Goal: Use online tool/utility: Utilize a website feature to perform a specific function

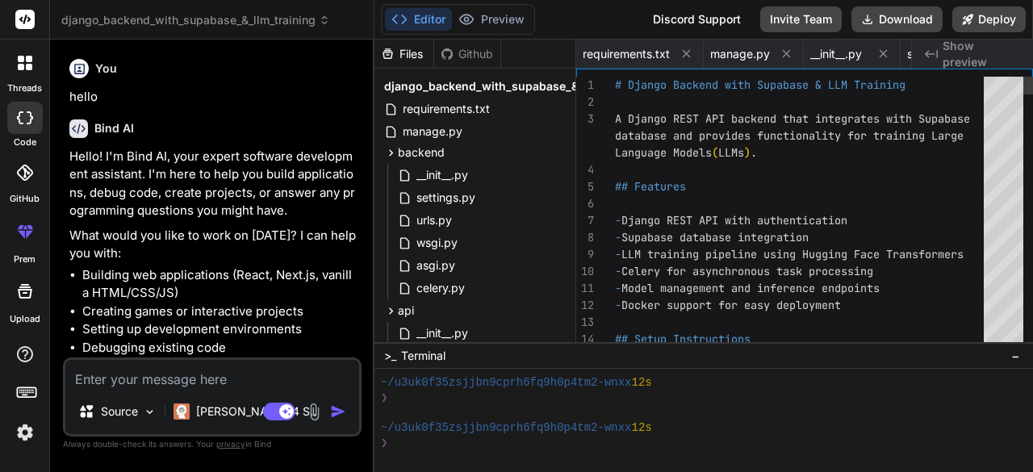
scroll to position [211, 0]
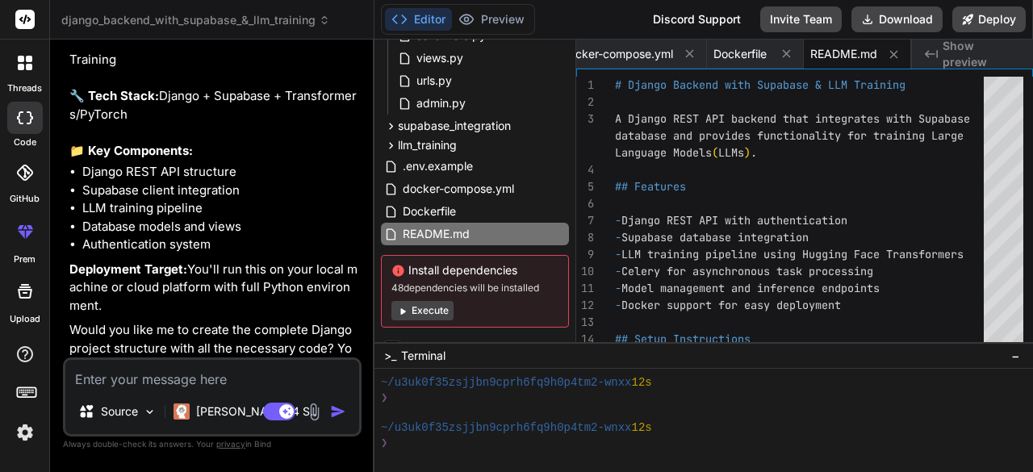
click at [415, 305] on button "Execute" at bounding box center [422, 310] width 62 height 19
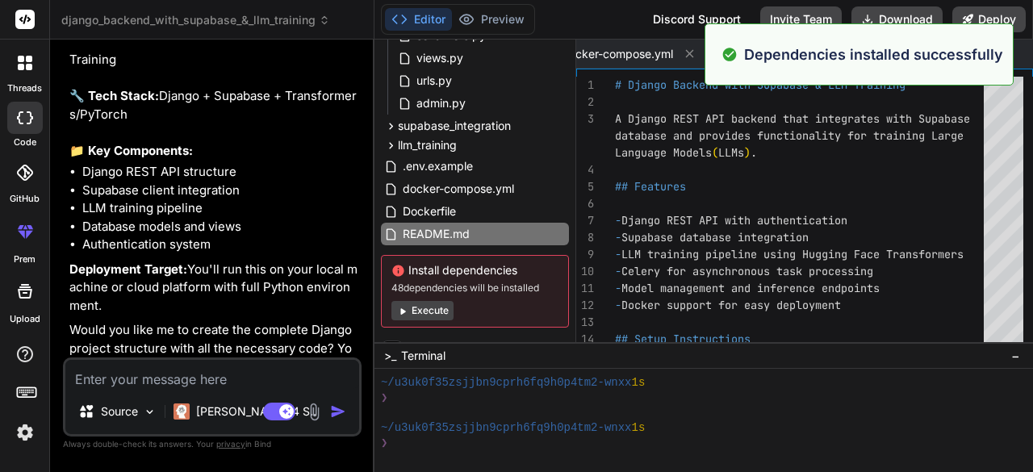
scroll to position [437, 0]
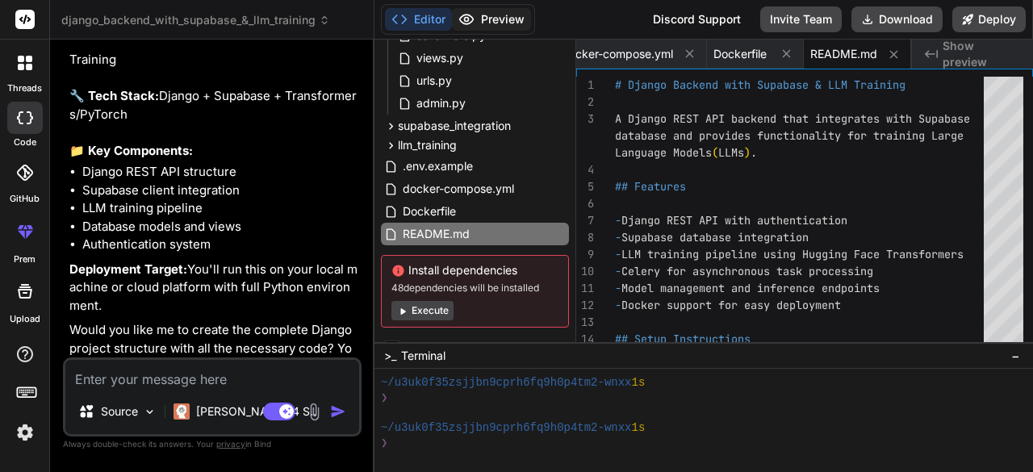
click at [515, 23] on button "Preview" at bounding box center [491, 19] width 79 height 23
click at [974, 56] on span "Show preview" at bounding box center [981, 54] width 77 height 32
click at [973, 56] on span "Show preview" at bounding box center [981, 54] width 77 height 32
click at [972, 56] on span "Show preview" at bounding box center [981, 54] width 77 height 32
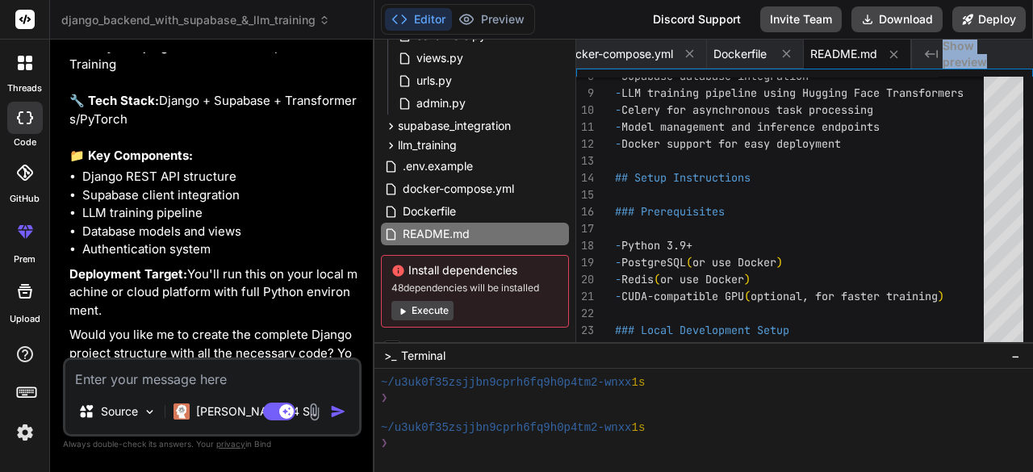
scroll to position [579, 0]
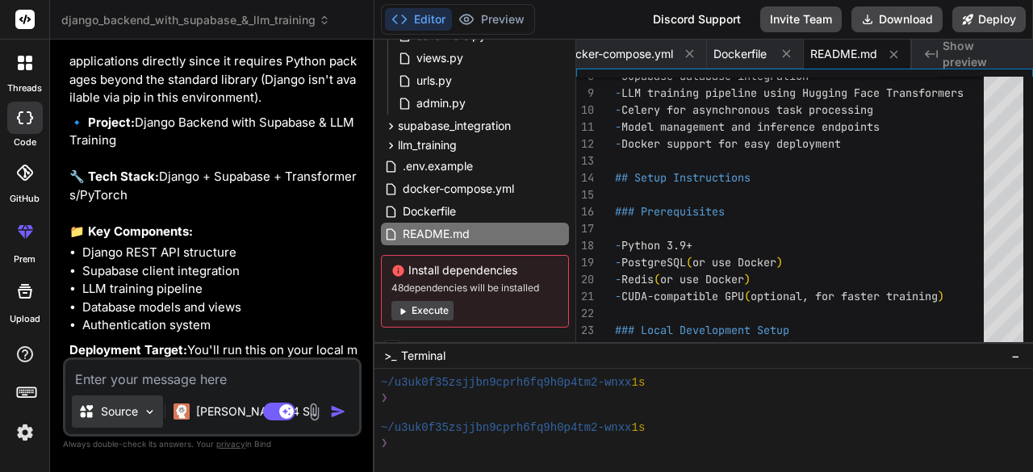
click at [119, 410] on p "Source" at bounding box center [119, 411] width 37 height 16
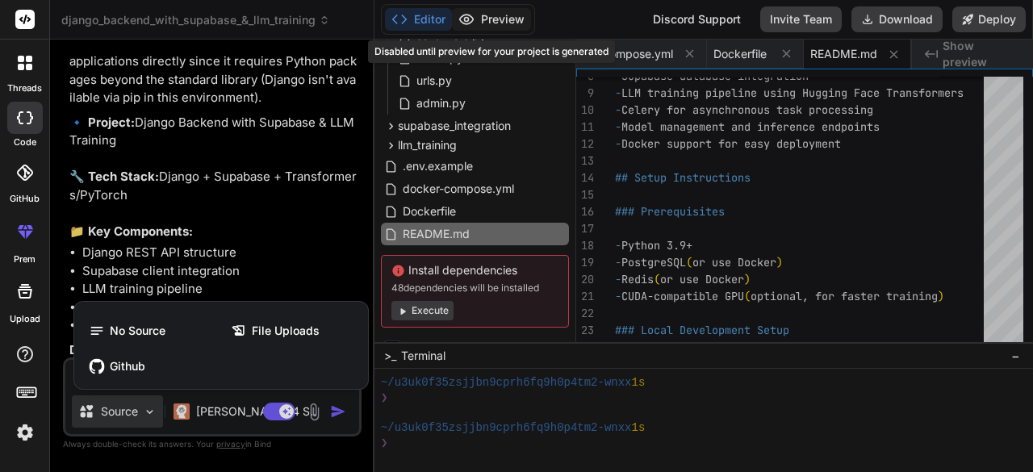
click at [474, 23] on div at bounding box center [516, 236] width 1033 height 472
type textarea "x"
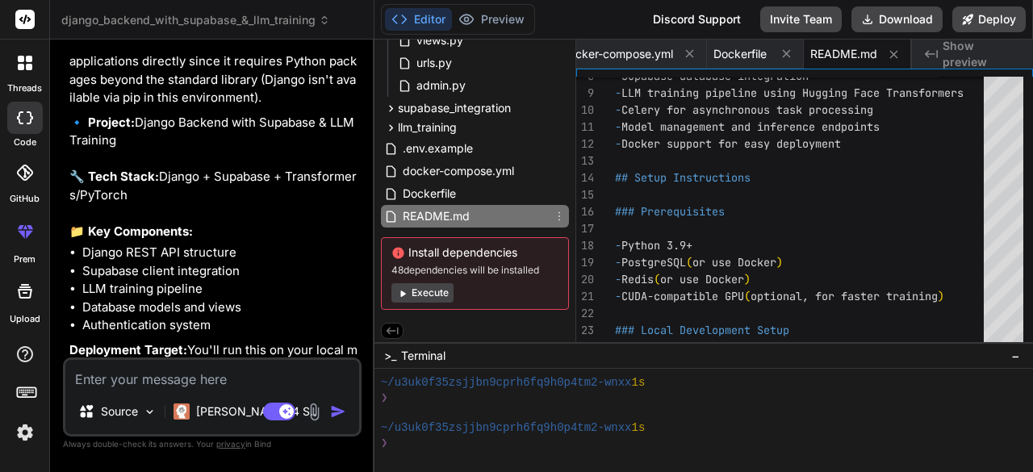
scroll to position [388, 0]
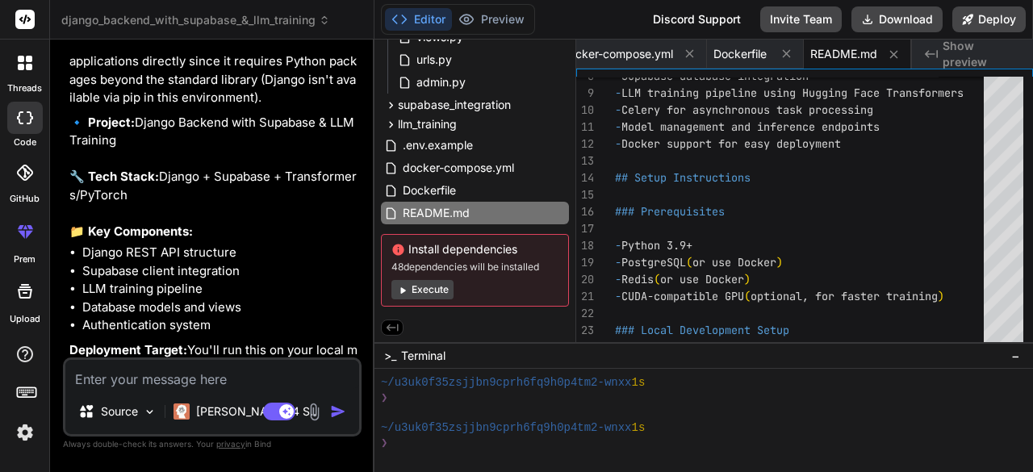
click at [329, 416] on div "Agent Mode. When this toggle is activated, AI automatically makes decisions, re…" at bounding box center [306, 411] width 93 height 19
click at [270, 296] on li "LLM training pipeline" at bounding box center [220, 289] width 276 height 19
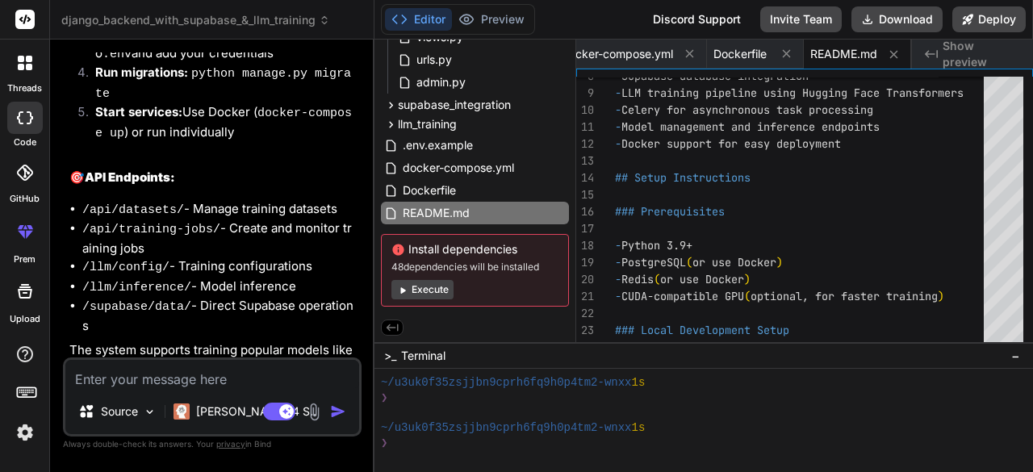
scroll to position [3006, 0]
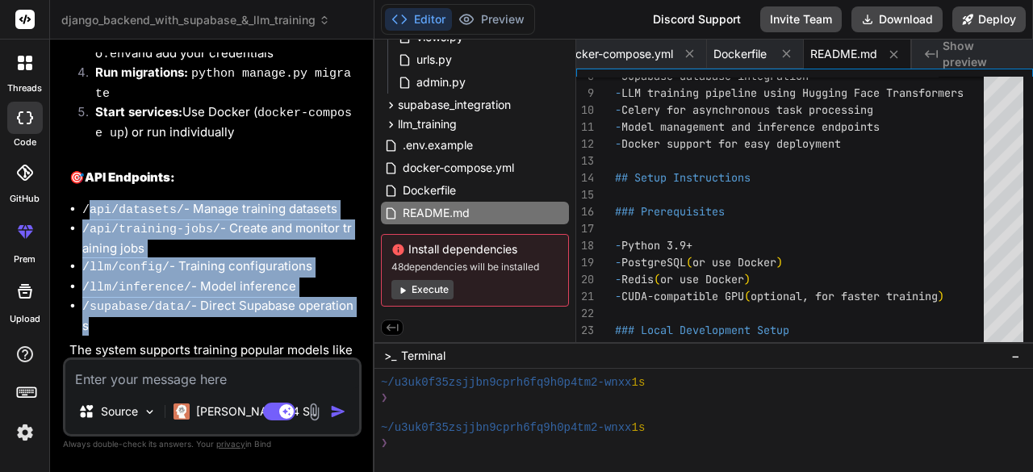
drag, startPoint x: 86, startPoint y: 157, endPoint x: 353, endPoint y: 250, distance: 282.3
click at [353, 250] on ul "/api/datasets/ - Manage training datasets /api/training-jobs/ - Create and moni…" at bounding box center [213, 268] width 289 height 136
click at [332, 257] on li "/llm/config/ - Training configurations" at bounding box center [220, 267] width 276 height 20
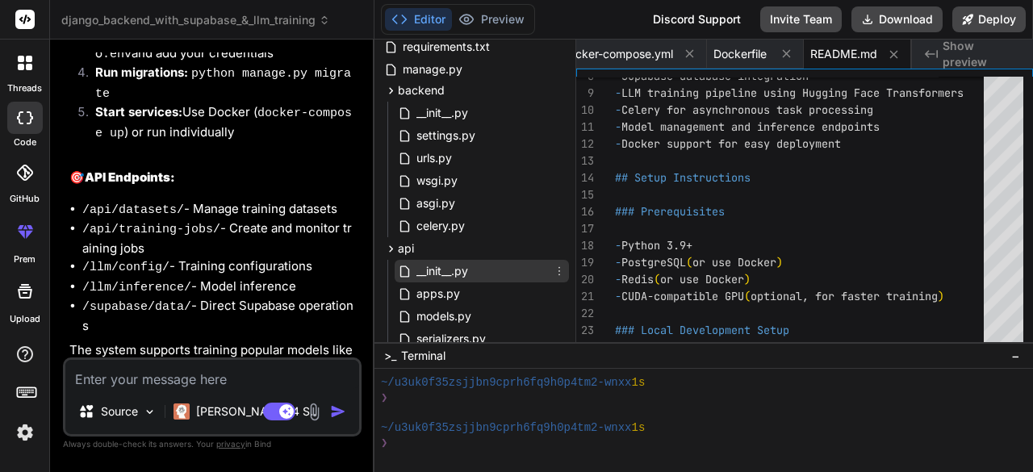
scroll to position [0, 0]
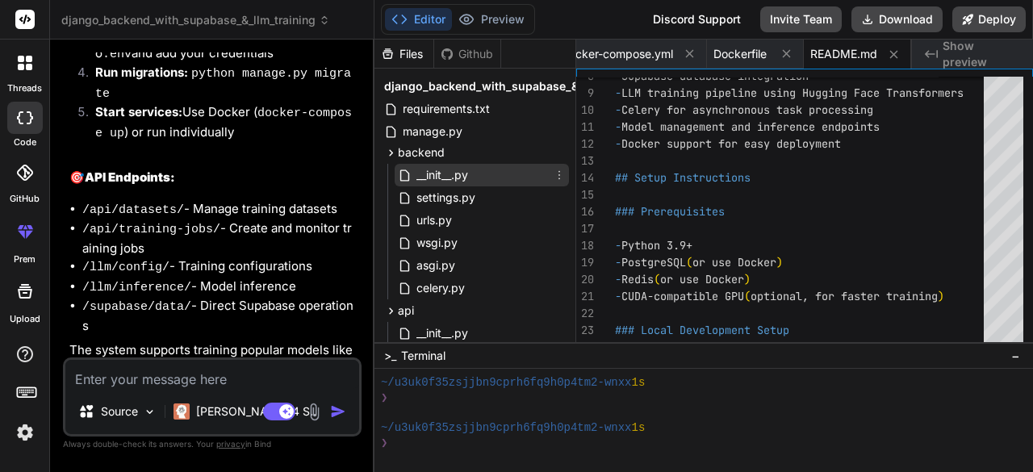
click at [445, 165] on span "__init__.py" at bounding box center [442, 174] width 55 height 19
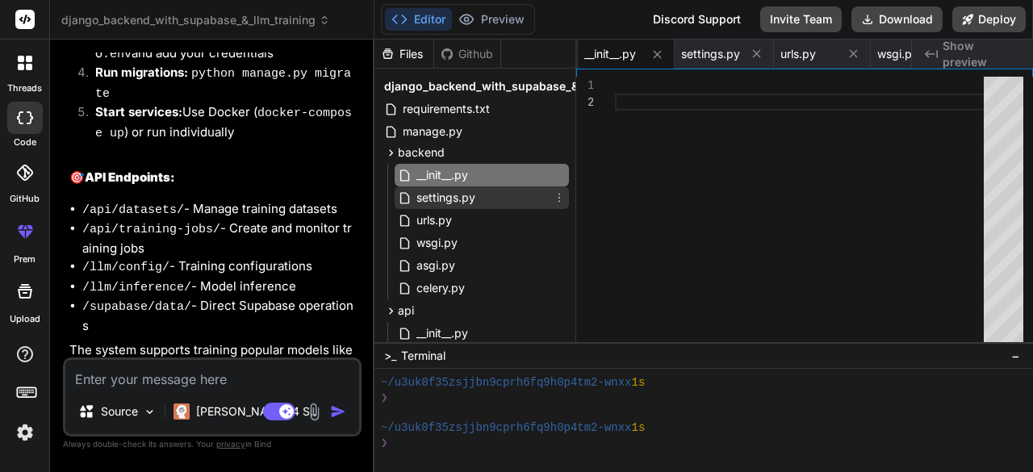
click at [454, 202] on span "settings.py" at bounding box center [446, 197] width 62 height 19
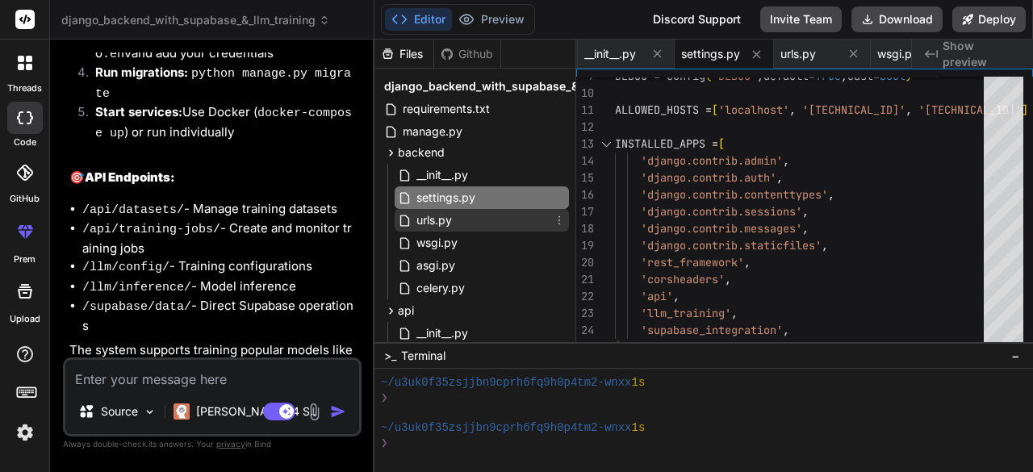
click at [459, 213] on div "urls.py" at bounding box center [482, 220] width 174 height 23
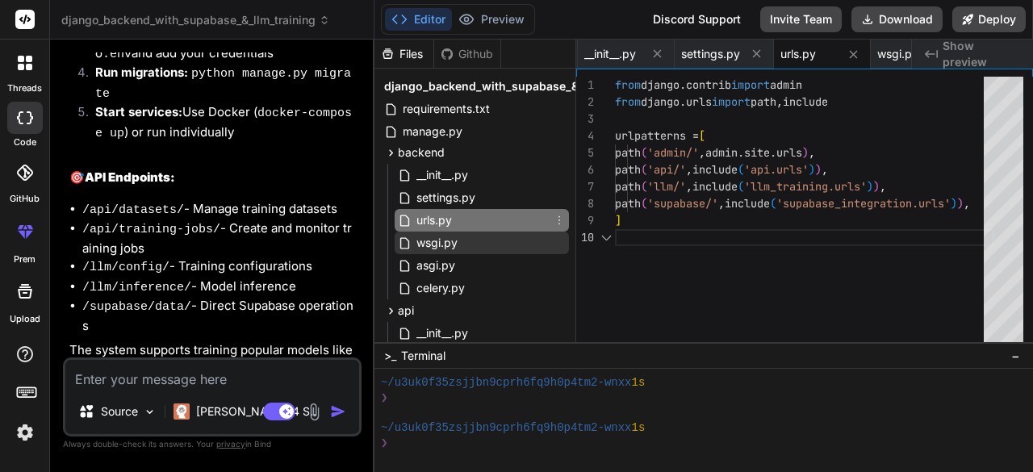
click at [459, 233] on div "wsgi.py" at bounding box center [482, 243] width 174 height 23
type textarea "import os from django.core.wsgi import get_wsgi_application os.environ.setdefau…"
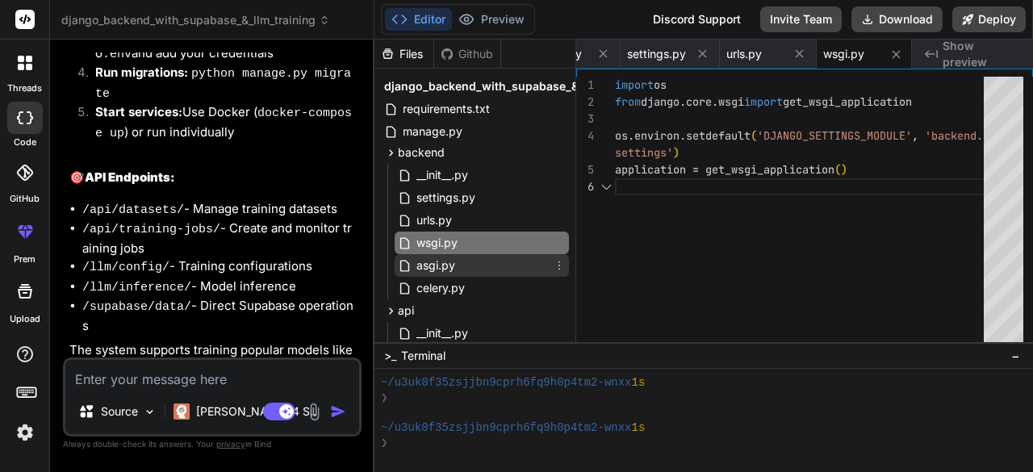
click at [458, 270] on div "asgi.py" at bounding box center [482, 265] width 174 height 23
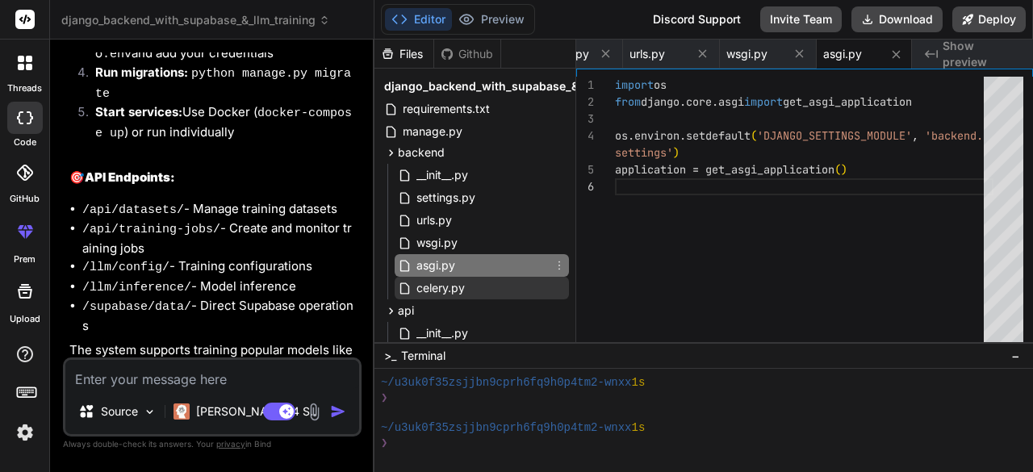
click at [458, 283] on span "celery.py" at bounding box center [441, 287] width 52 height 19
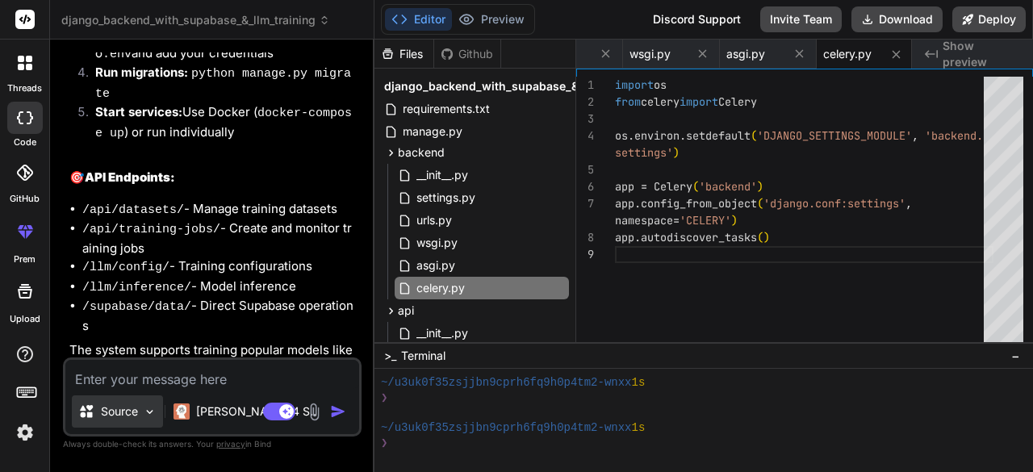
scroll to position [0, 0]
click at [136, 361] on textarea at bounding box center [212, 374] width 294 height 29
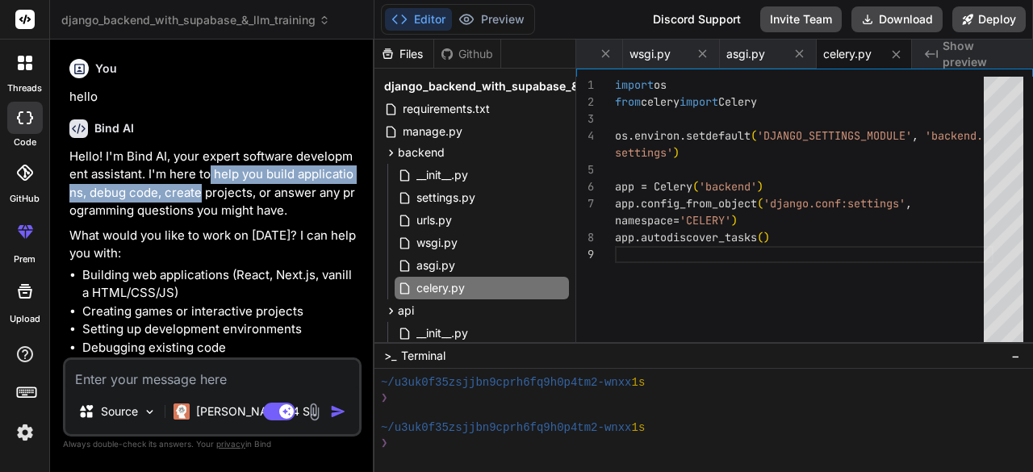
drag, startPoint x: 199, startPoint y: 185, endPoint x: 205, endPoint y: 167, distance: 18.9
click at [205, 167] on p "Hello! I'm Bind AI, your expert software development assistant. I'm here to hel…" at bounding box center [213, 184] width 289 height 73
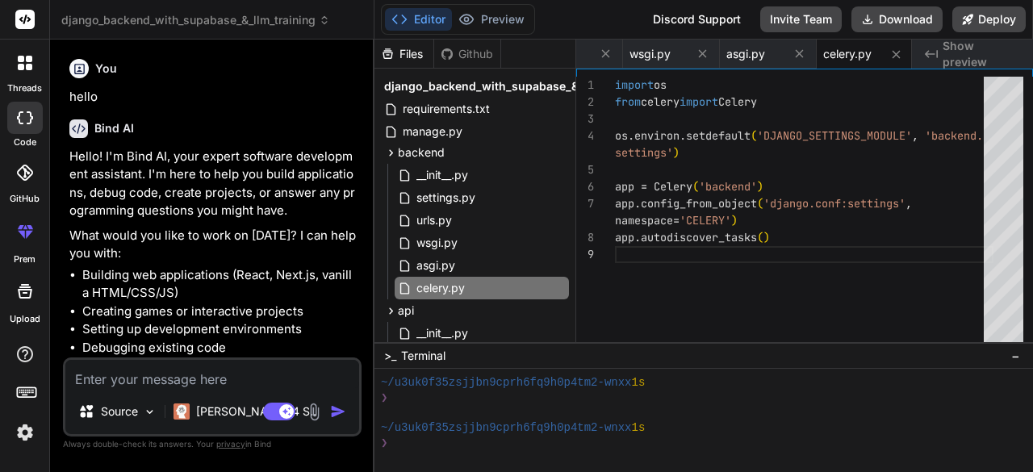
click at [200, 107] on div "Bind AI Hello! I'm Bind AI, your expert software development assistant. I'm her…" at bounding box center [213, 263] width 289 height 312
click at [26, 17] on icon at bounding box center [25, 20] width 12 height 10
click at [200, 412] on p "[PERSON_NAME] 4 S.." at bounding box center [256, 411] width 120 height 16
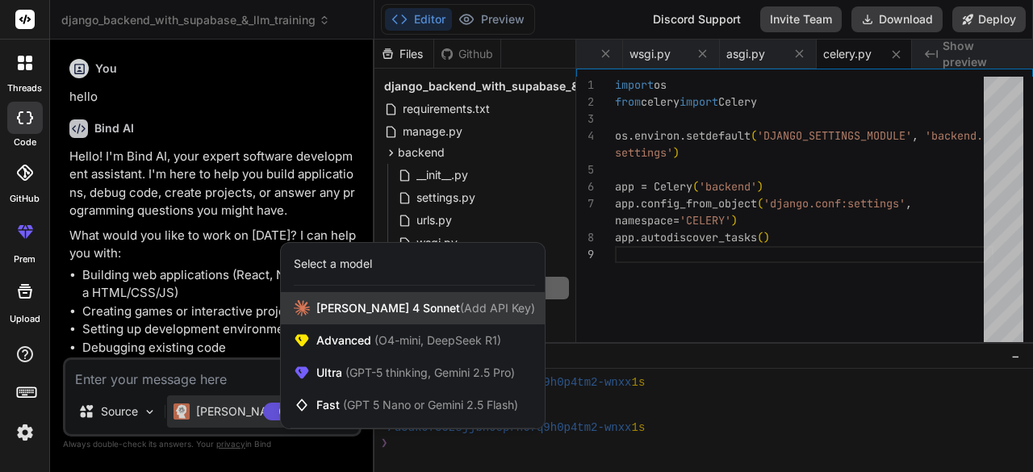
click at [326, 315] on span "[PERSON_NAME] 4 Sonnet (Add API Key)" at bounding box center [425, 308] width 219 height 16
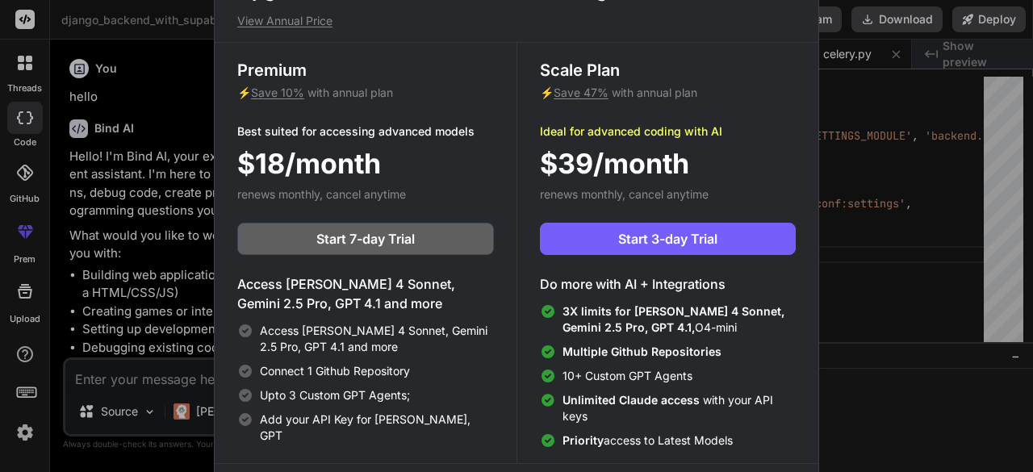
click at [880, 303] on div "Upgrade to access Advanced AI & Integrations View Annual Price Premium ⚡ Save 1…" at bounding box center [516, 236] width 1033 height 472
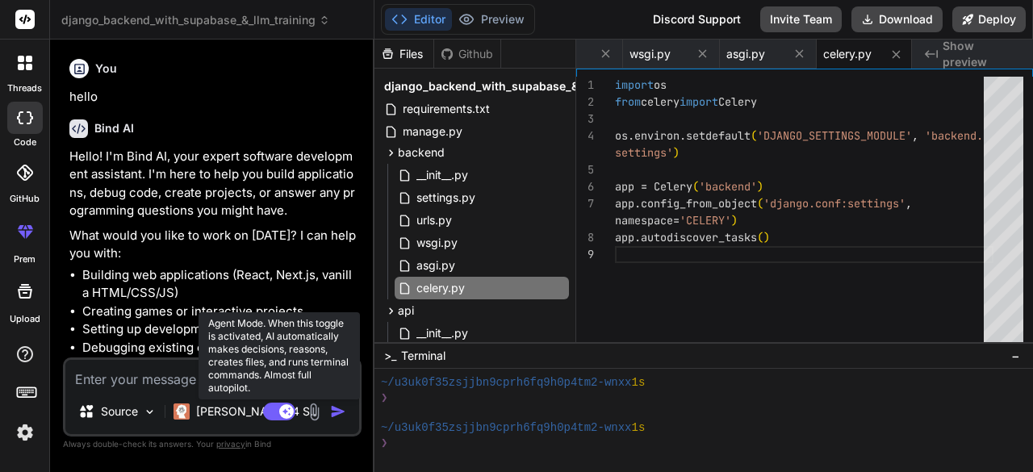
click at [291, 406] on rect at bounding box center [286, 411] width 15 height 15
click at [291, 406] on rect at bounding box center [279, 412] width 32 height 18
type textarea "x"
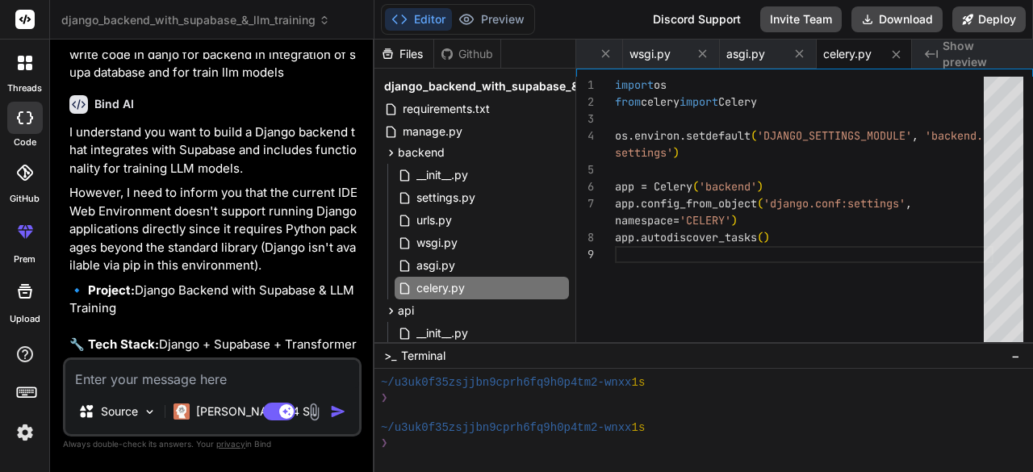
scroll to position [395, 0]
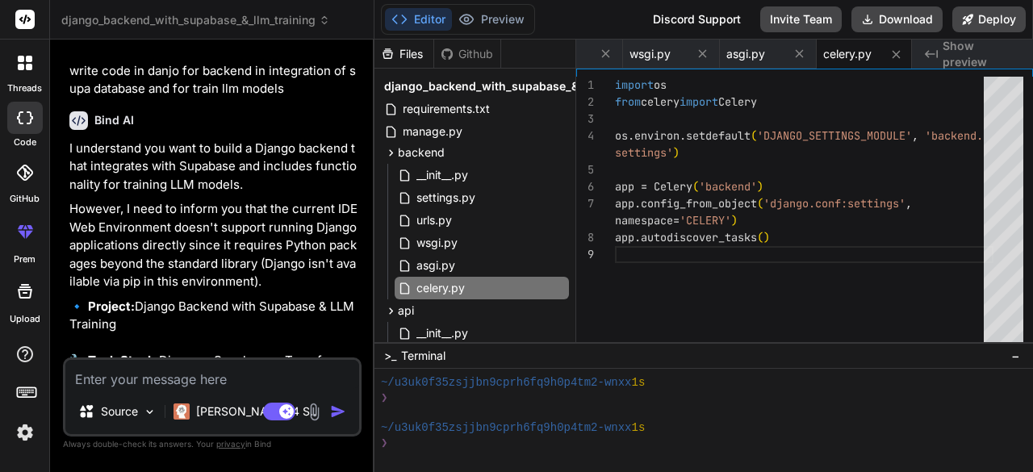
click at [250, 304] on p "🔹 Project: Django Backend with Supabase & LLM Training 🔧 Tech Stack: Django + S…" at bounding box center [213, 362] width 289 height 128
